Goal: Task Accomplishment & Management: Manage account settings

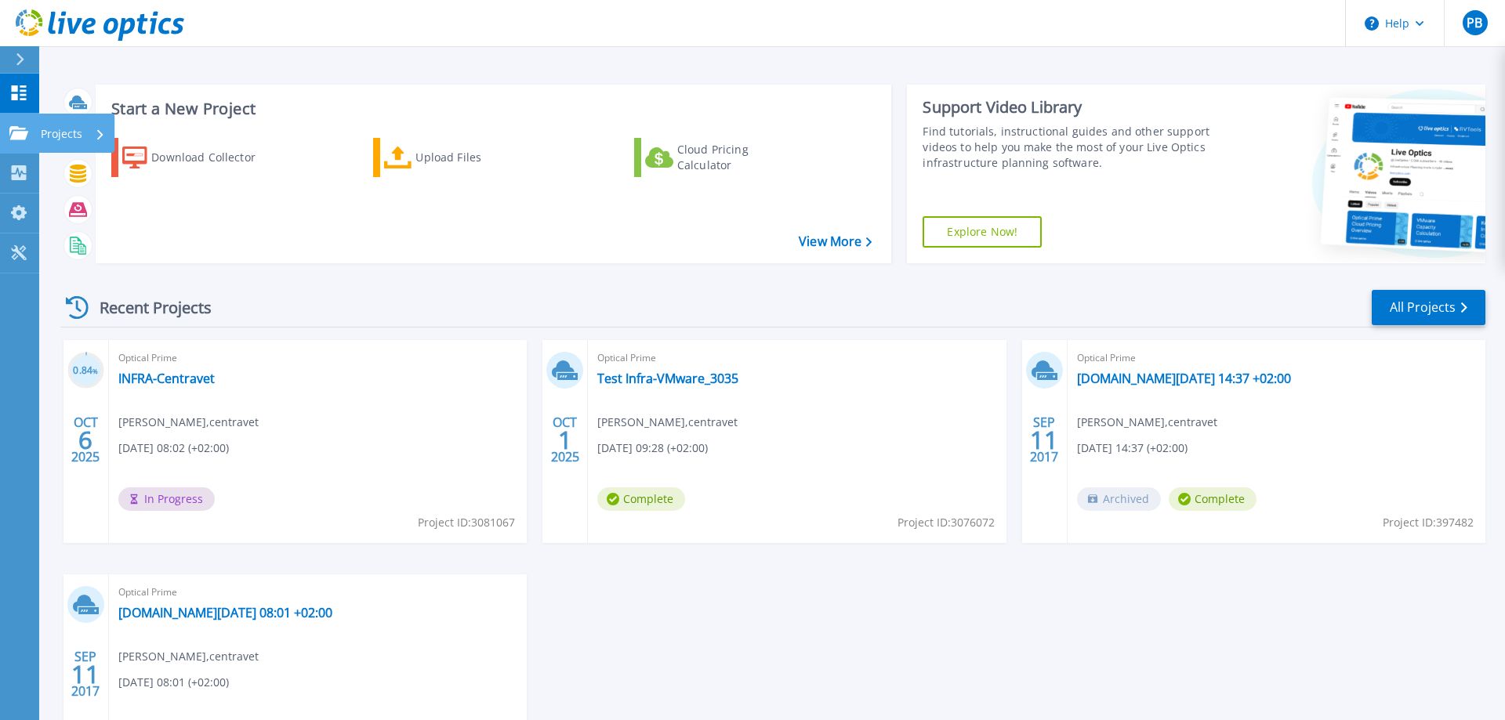
click at [97, 132] on icon at bounding box center [100, 134] width 6 height 10
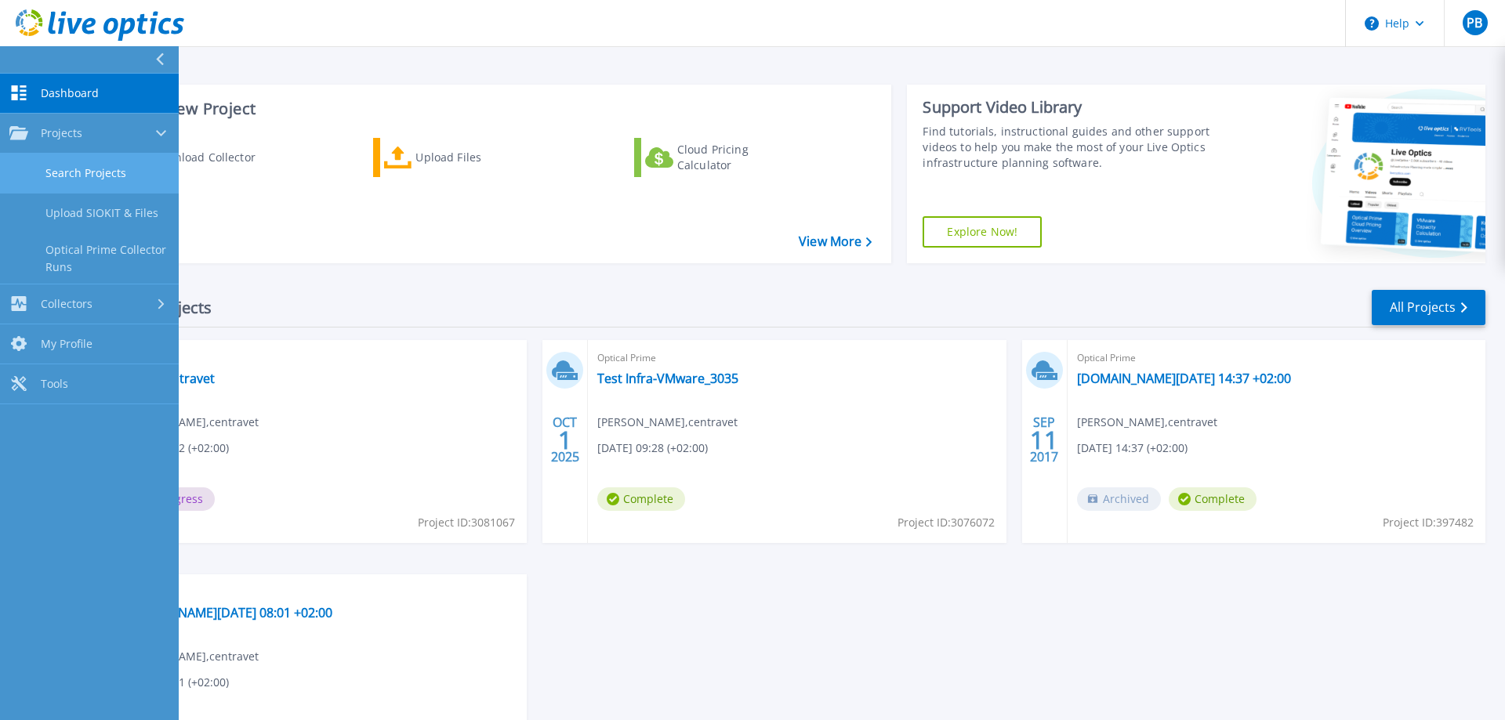
click at [118, 185] on link "Search Projects" at bounding box center [89, 174] width 179 height 40
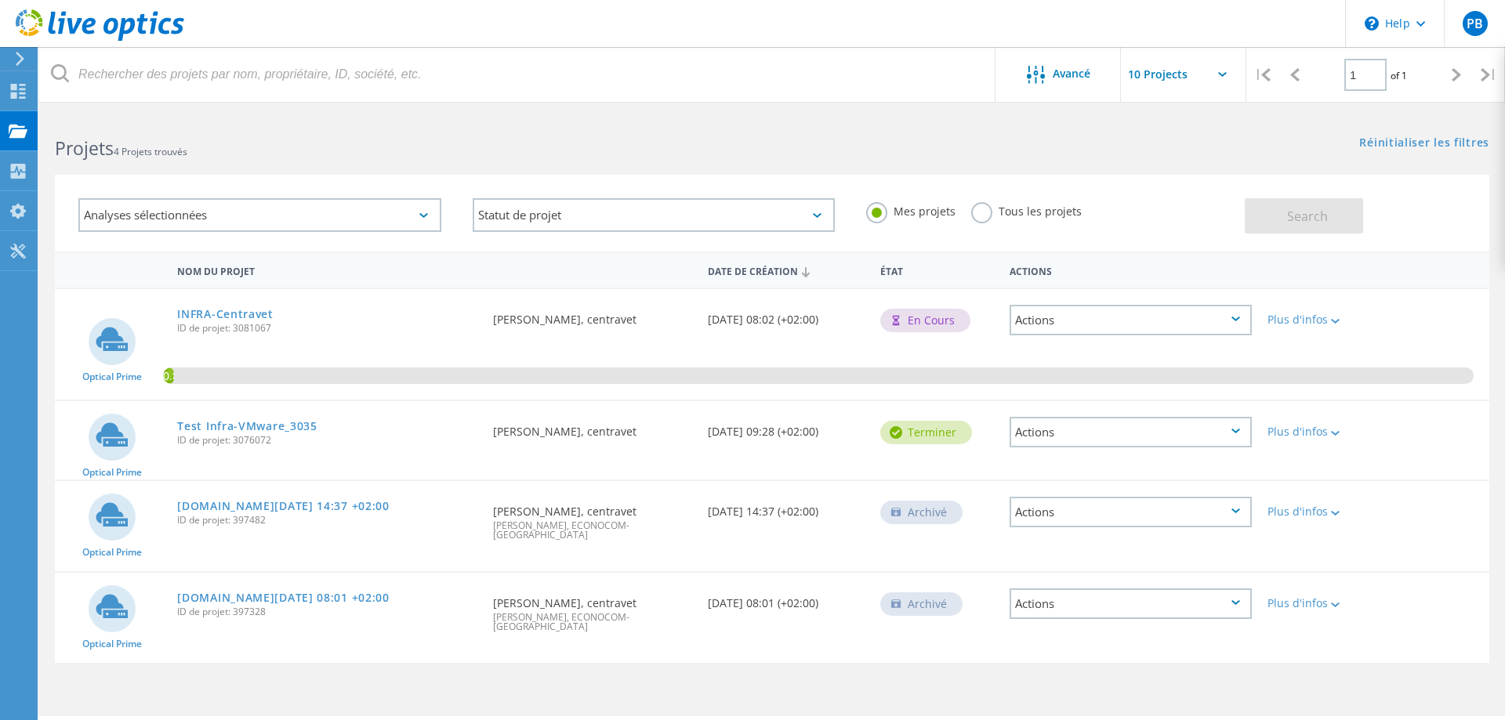
click at [1234, 430] on icon at bounding box center [1236, 431] width 9 height 5
click at [1076, 468] on div "Supprimer" at bounding box center [1130, 469] width 239 height 24
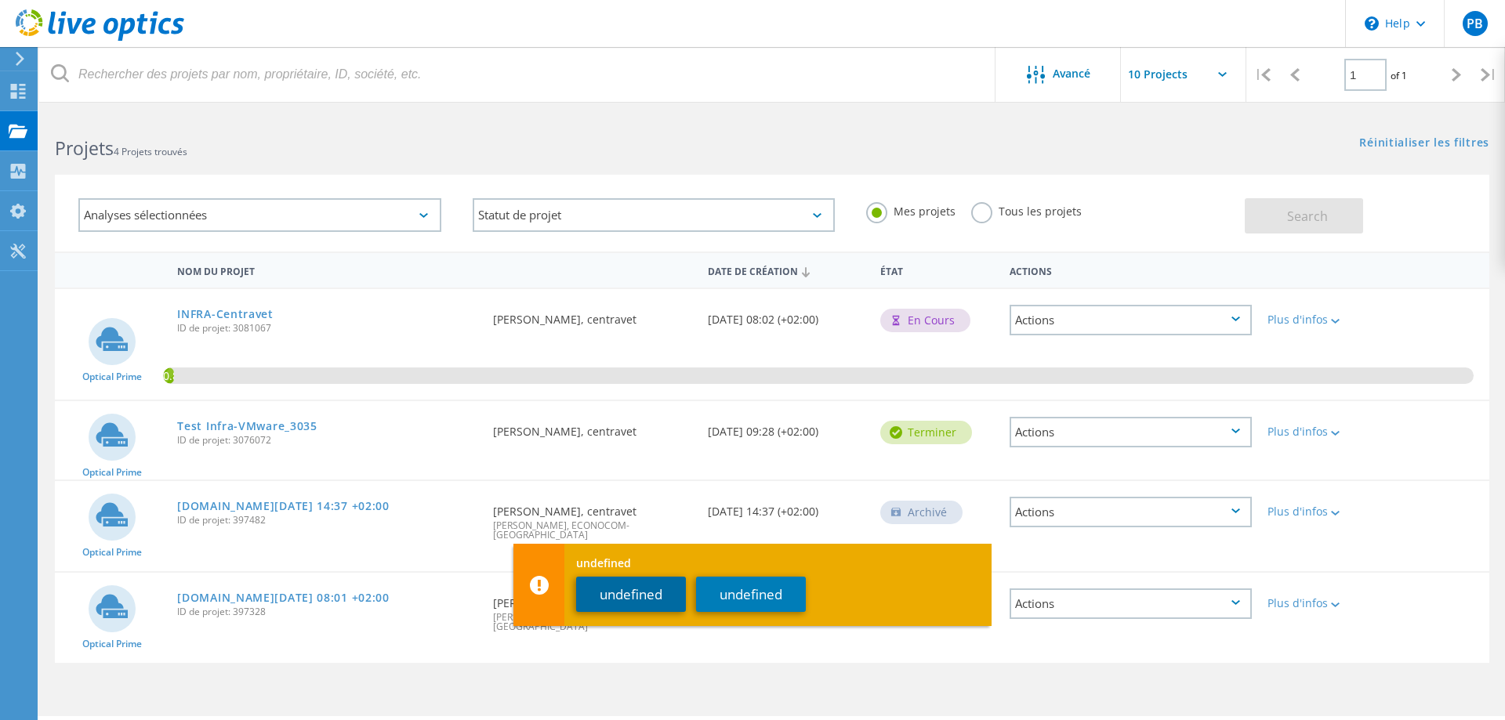
click at [646, 590] on button "undefined" at bounding box center [631, 594] width 110 height 35
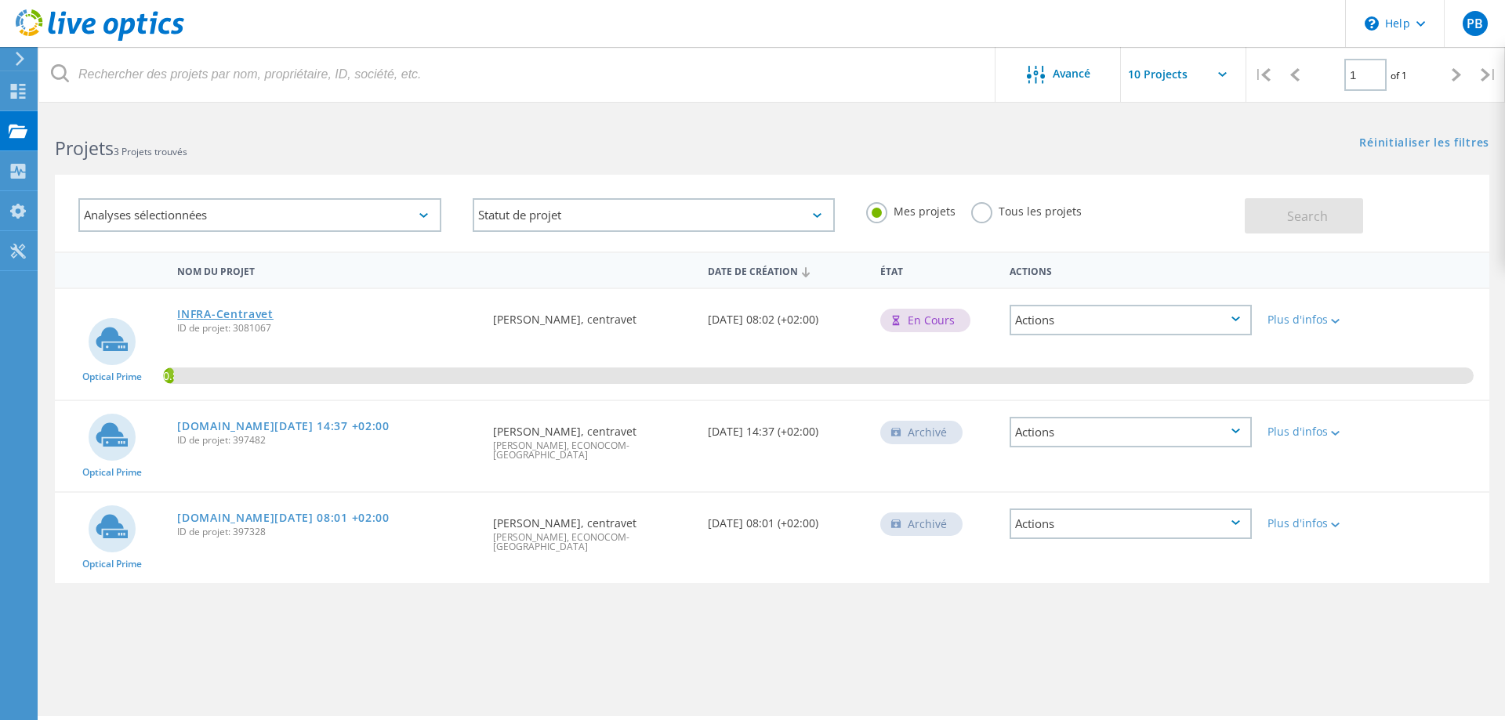
click at [209, 311] on link "INFRA-Centravet" at bounding box center [225, 314] width 96 height 11
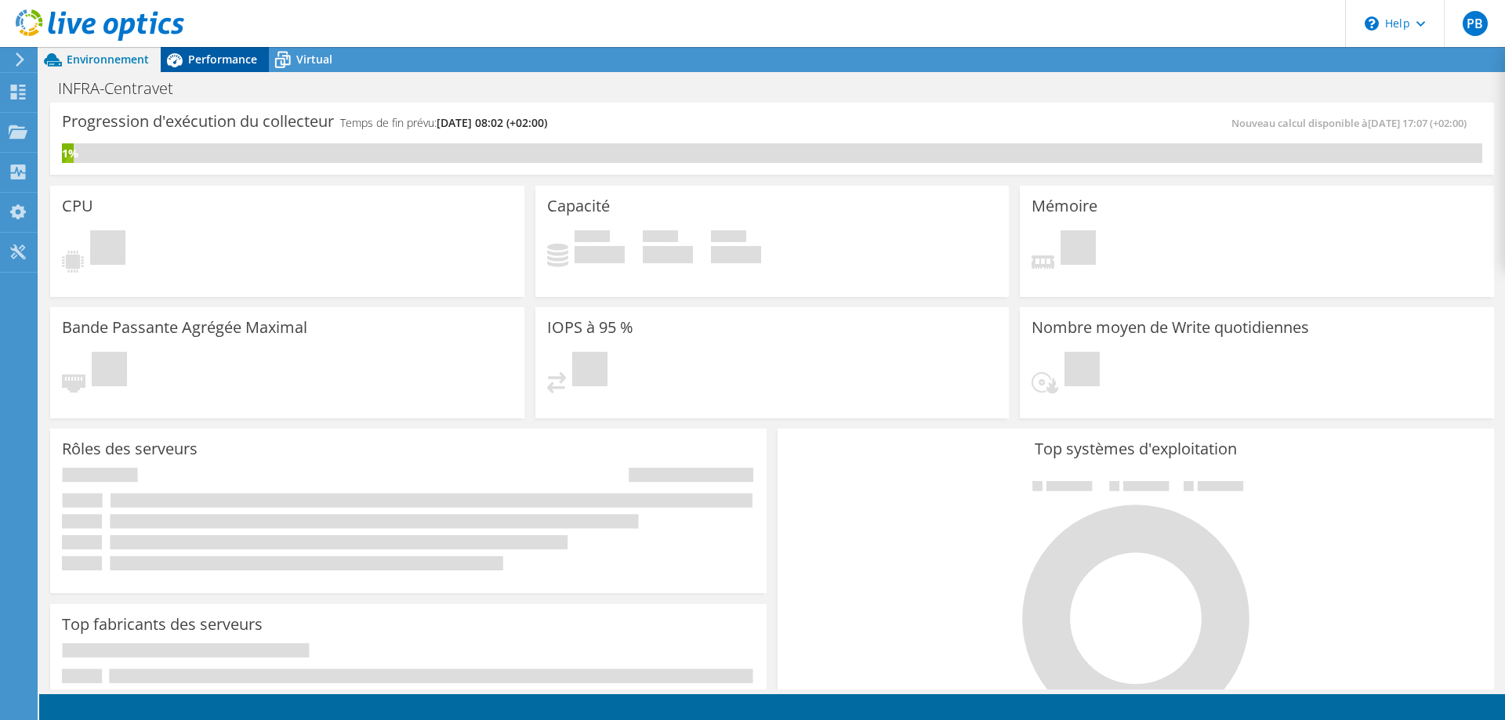
click at [224, 63] on span "Performance" at bounding box center [222, 59] width 69 height 15
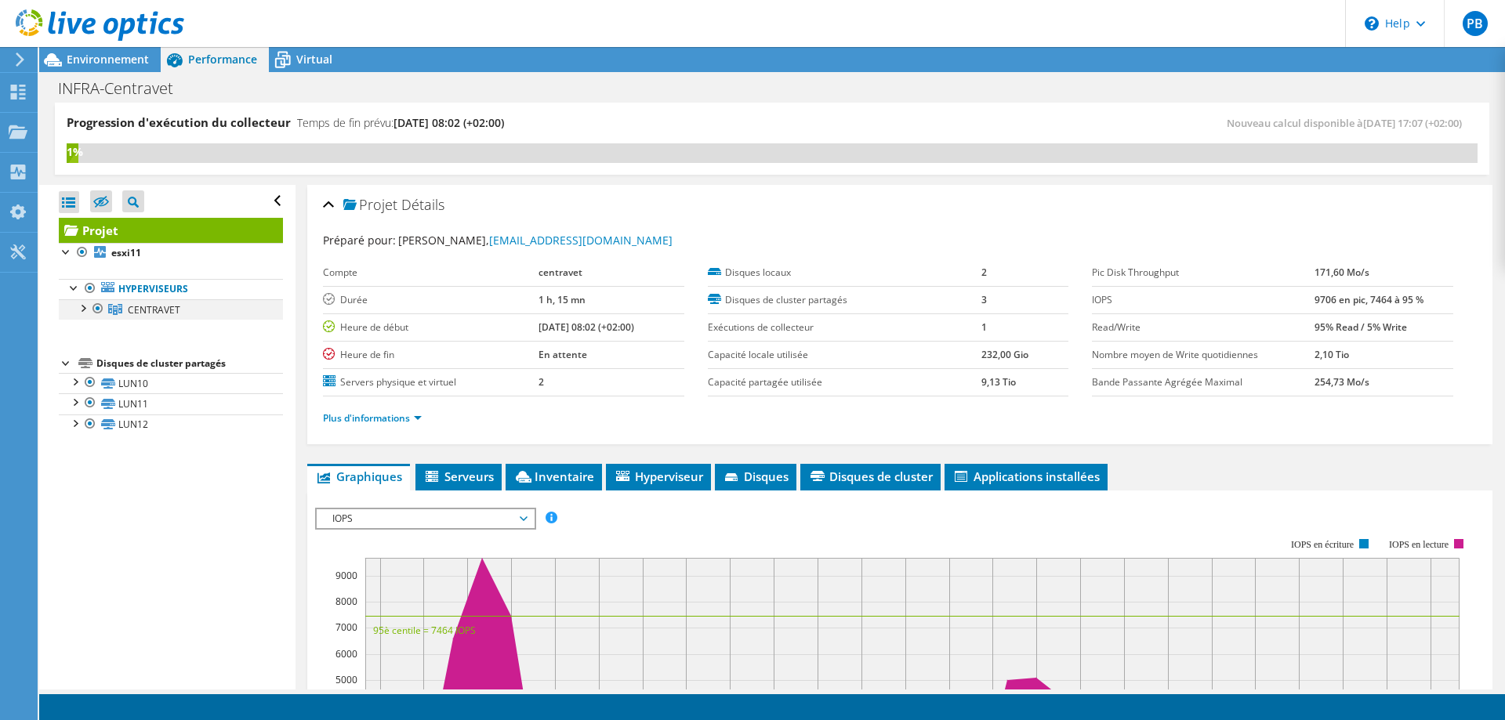
click at [79, 306] on div at bounding box center [82, 307] width 16 height 16
